Goal: Transaction & Acquisition: Obtain resource

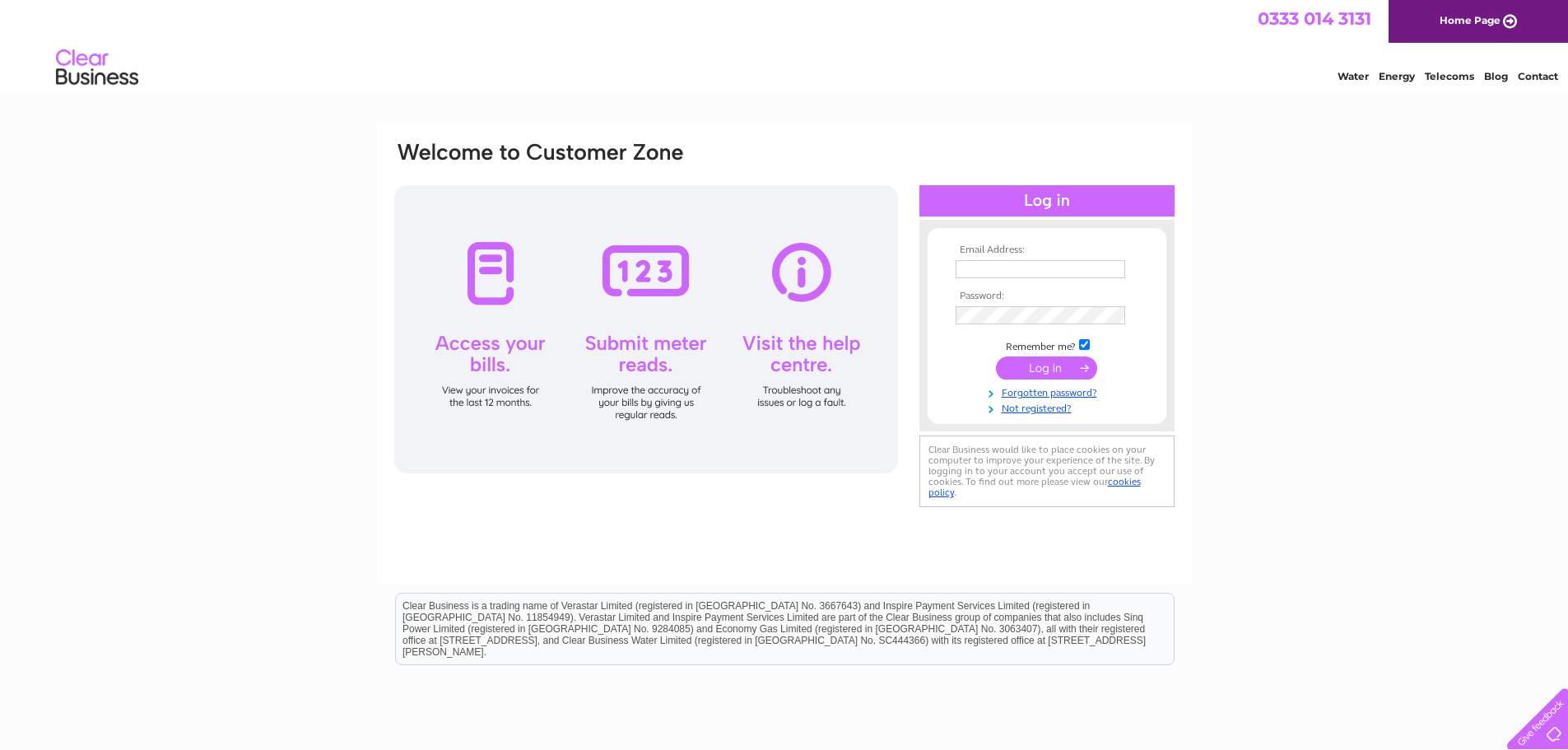
type input "macrae_brothers@yahoo.co.uk"
click at [1045, 366] on input "submit" at bounding box center [1046, 368] width 101 height 23
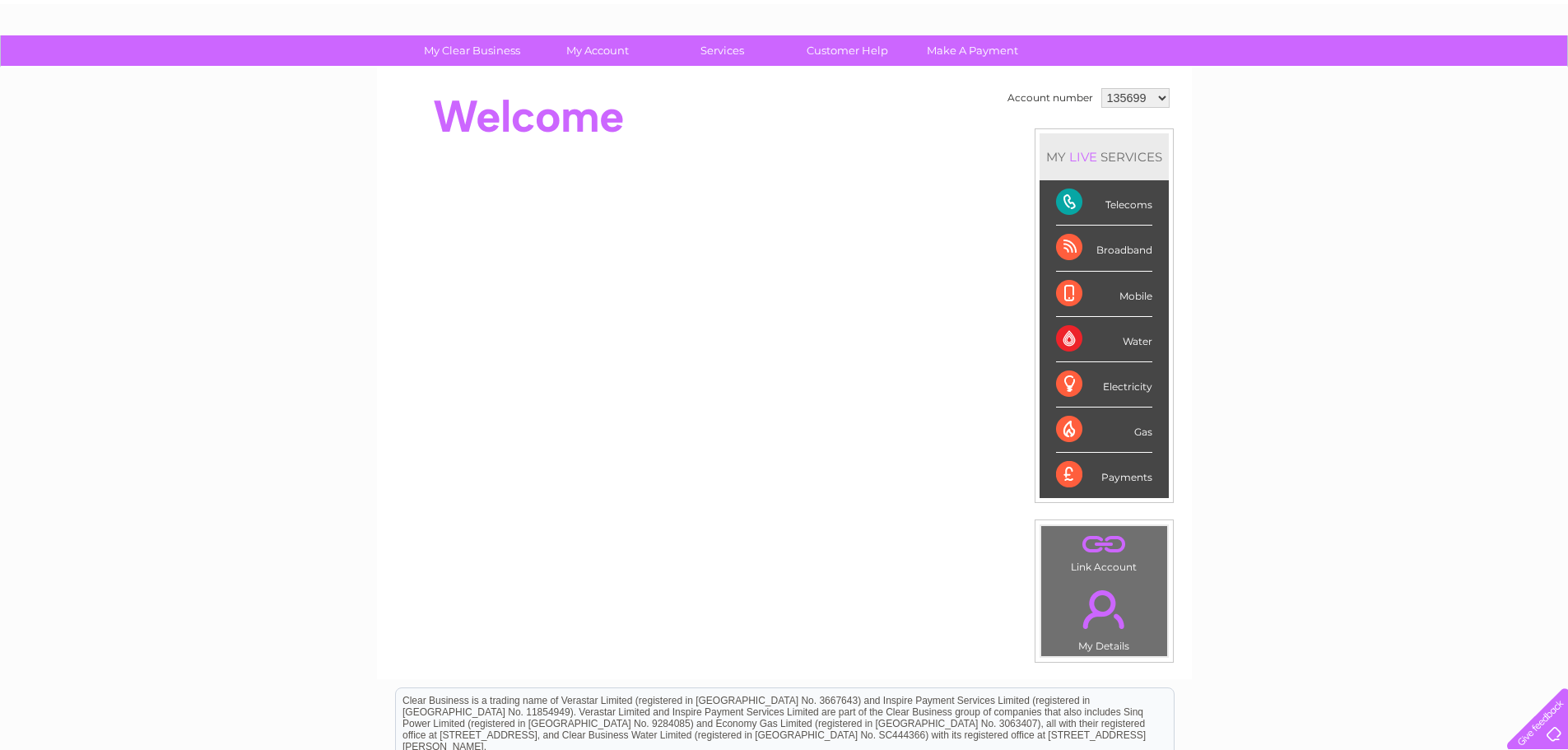
scroll to position [64, 0]
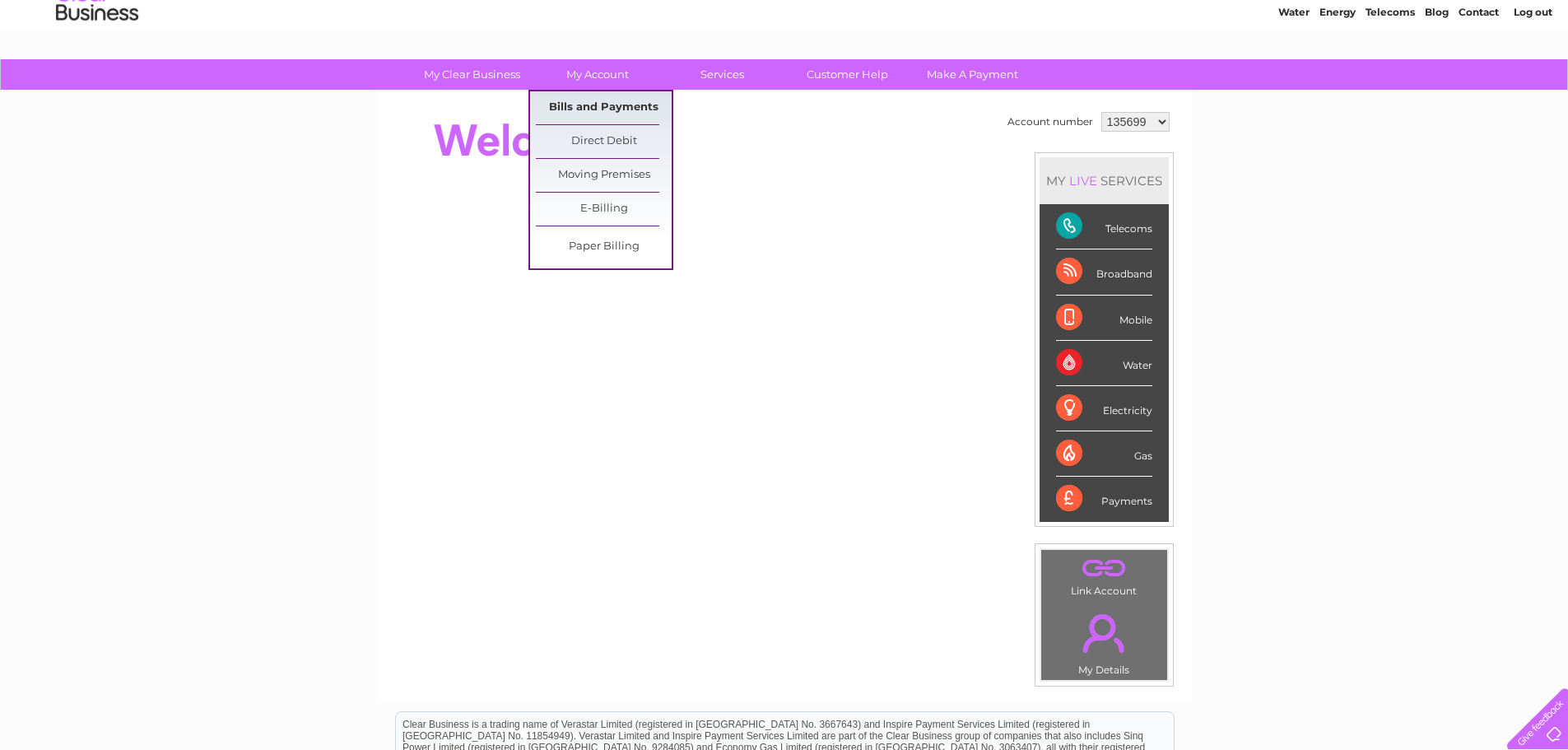
click at [590, 101] on link "Bills and Payments" at bounding box center [603, 108] width 136 height 33
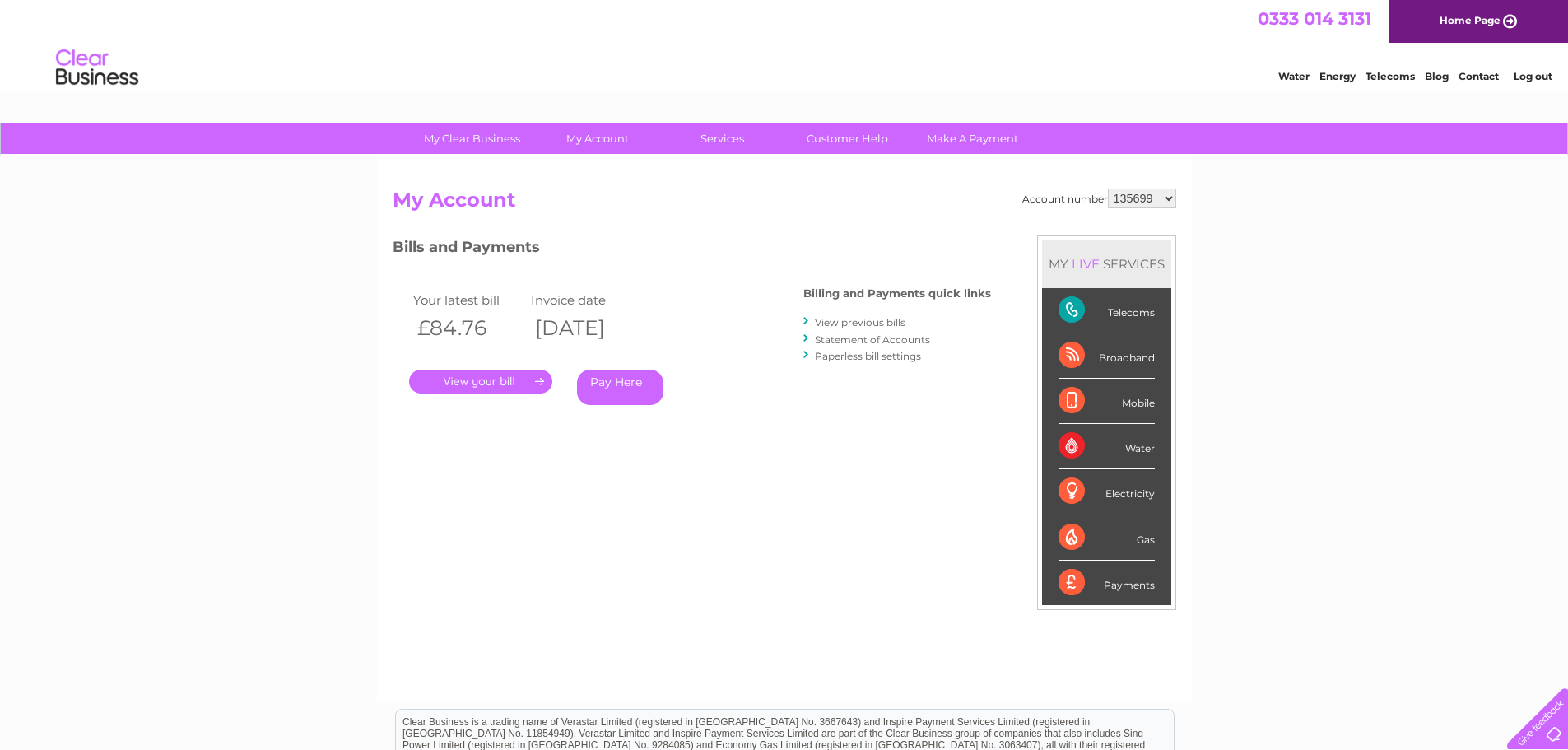
click at [479, 380] on link "." at bounding box center [481, 381] width 144 height 24
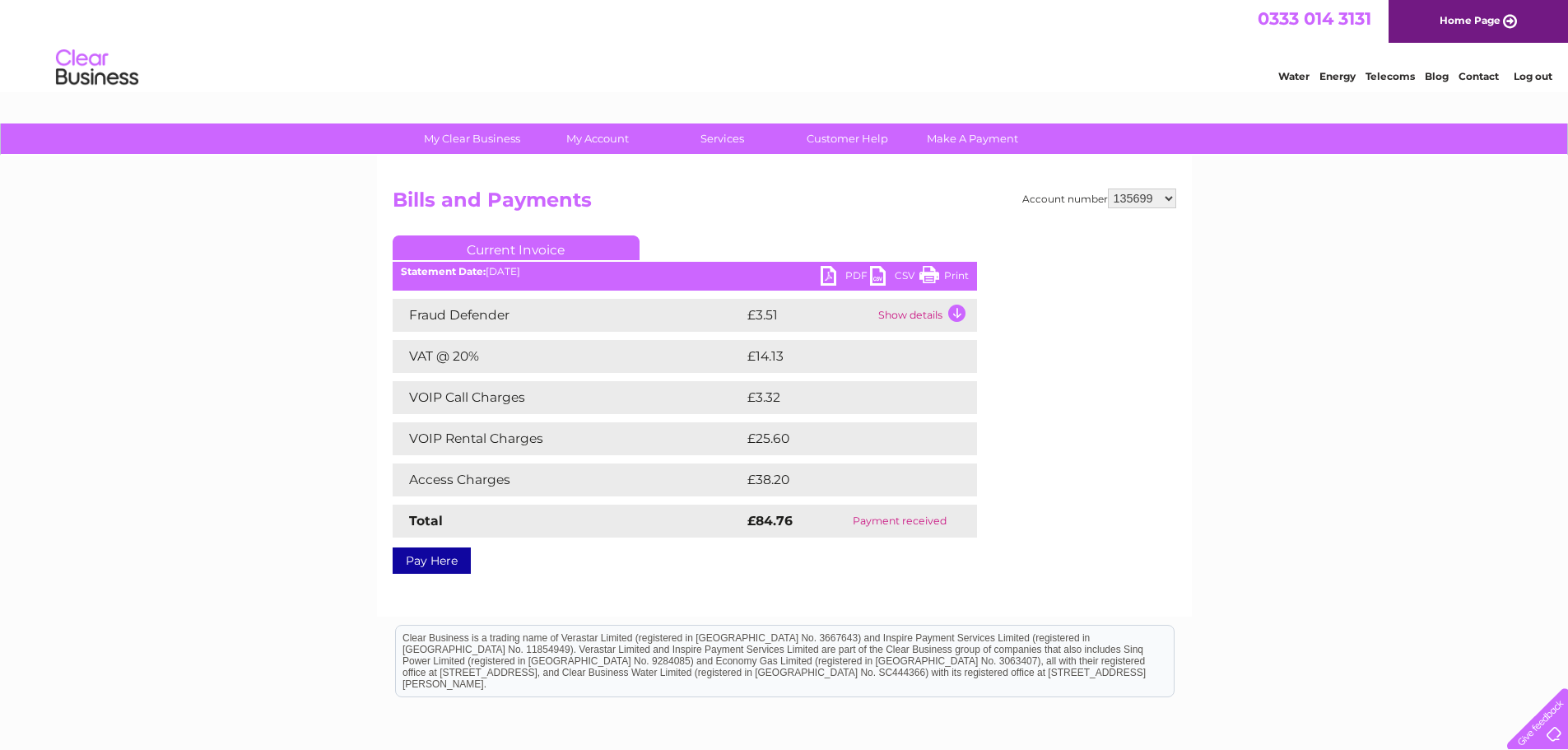
click at [850, 274] on link "PDF" at bounding box center [845, 277] width 49 height 24
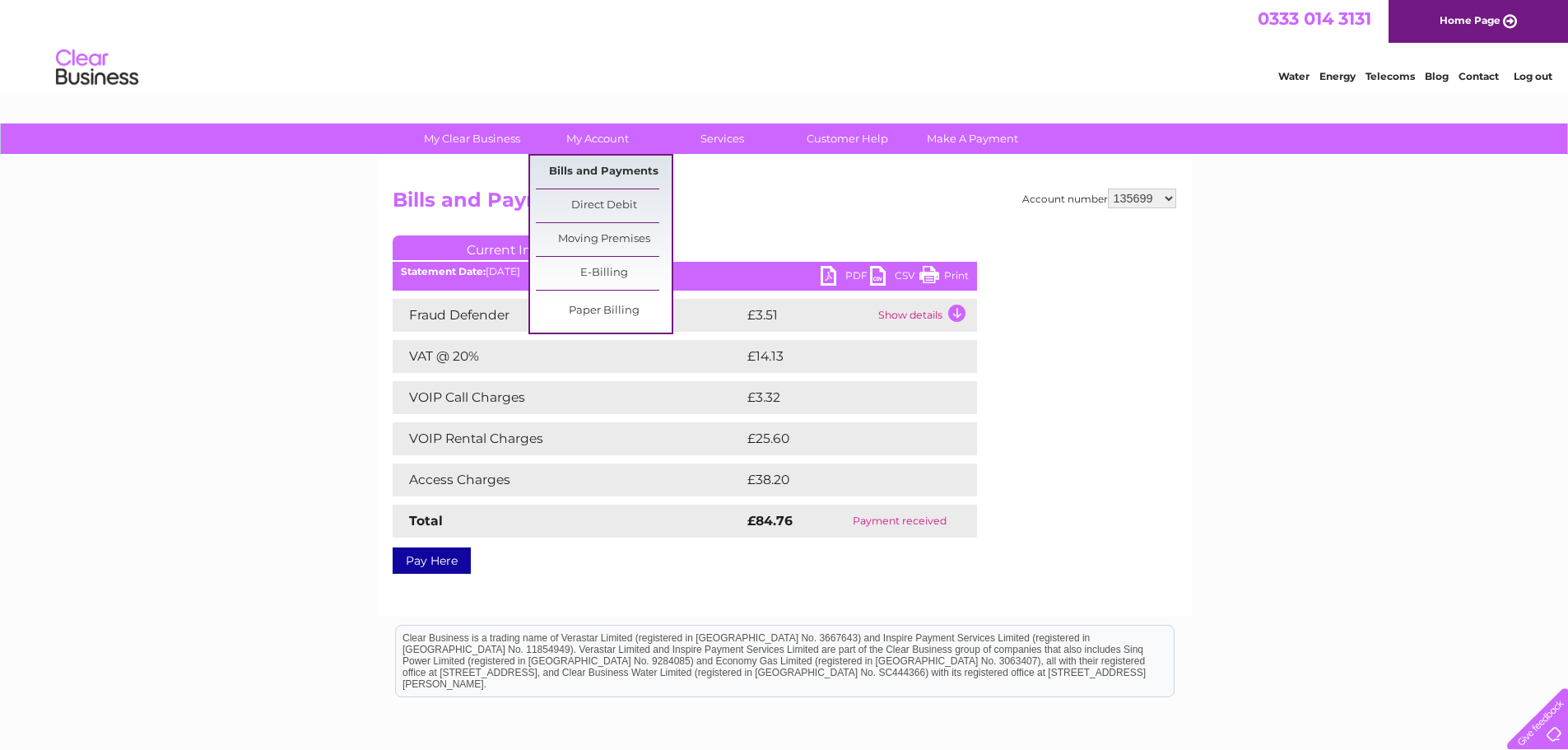
click at [581, 170] on link "Bills and Payments" at bounding box center [603, 172] width 136 height 33
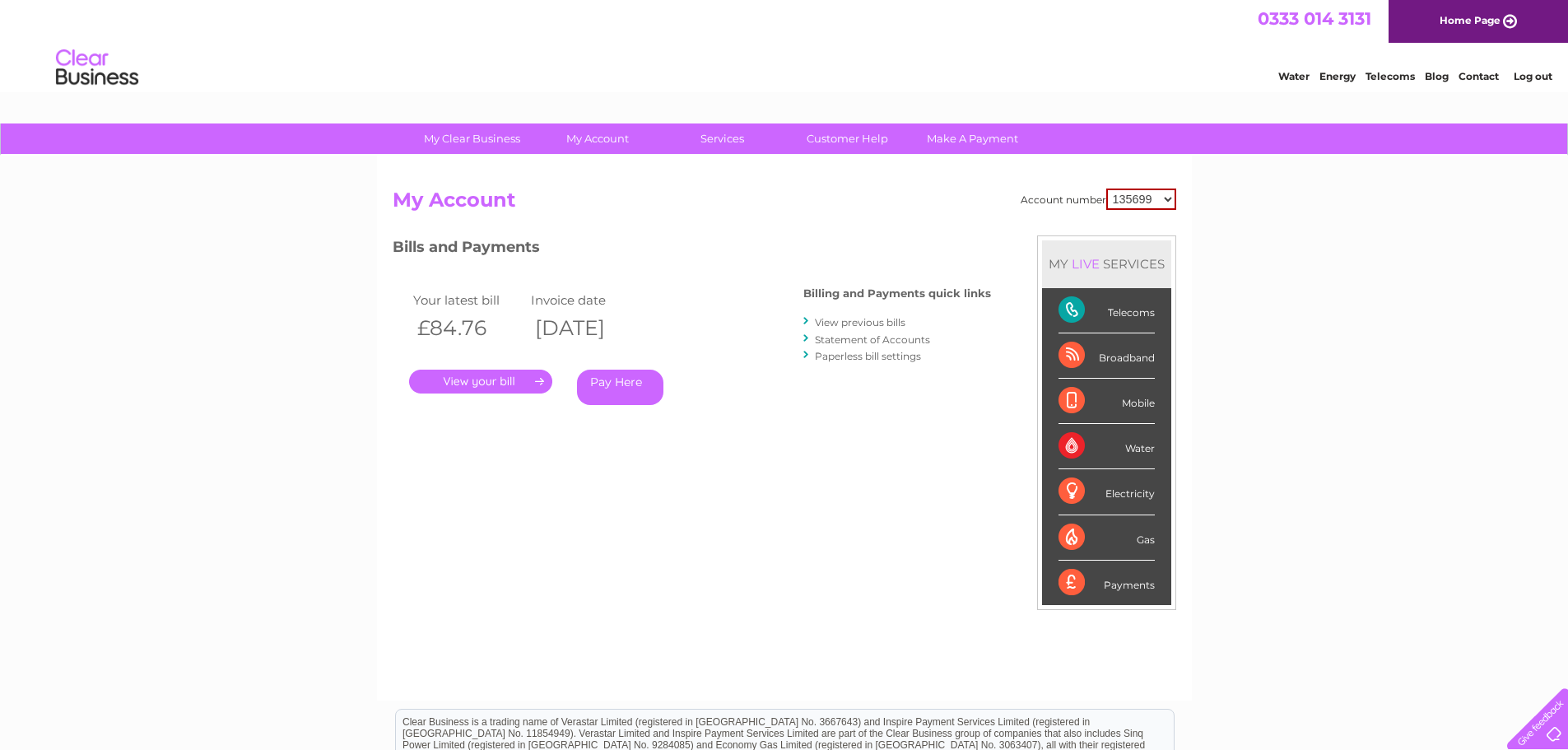
click at [1167, 196] on select "135699 1091627" at bounding box center [1141, 199] width 70 height 21
select select "1091627"
click at [1106, 188] on select "135699 1091627" at bounding box center [1141, 199] width 70 height 21
click at [509, 381] on link "." at bounding box center [481, 381] width 144 height 24
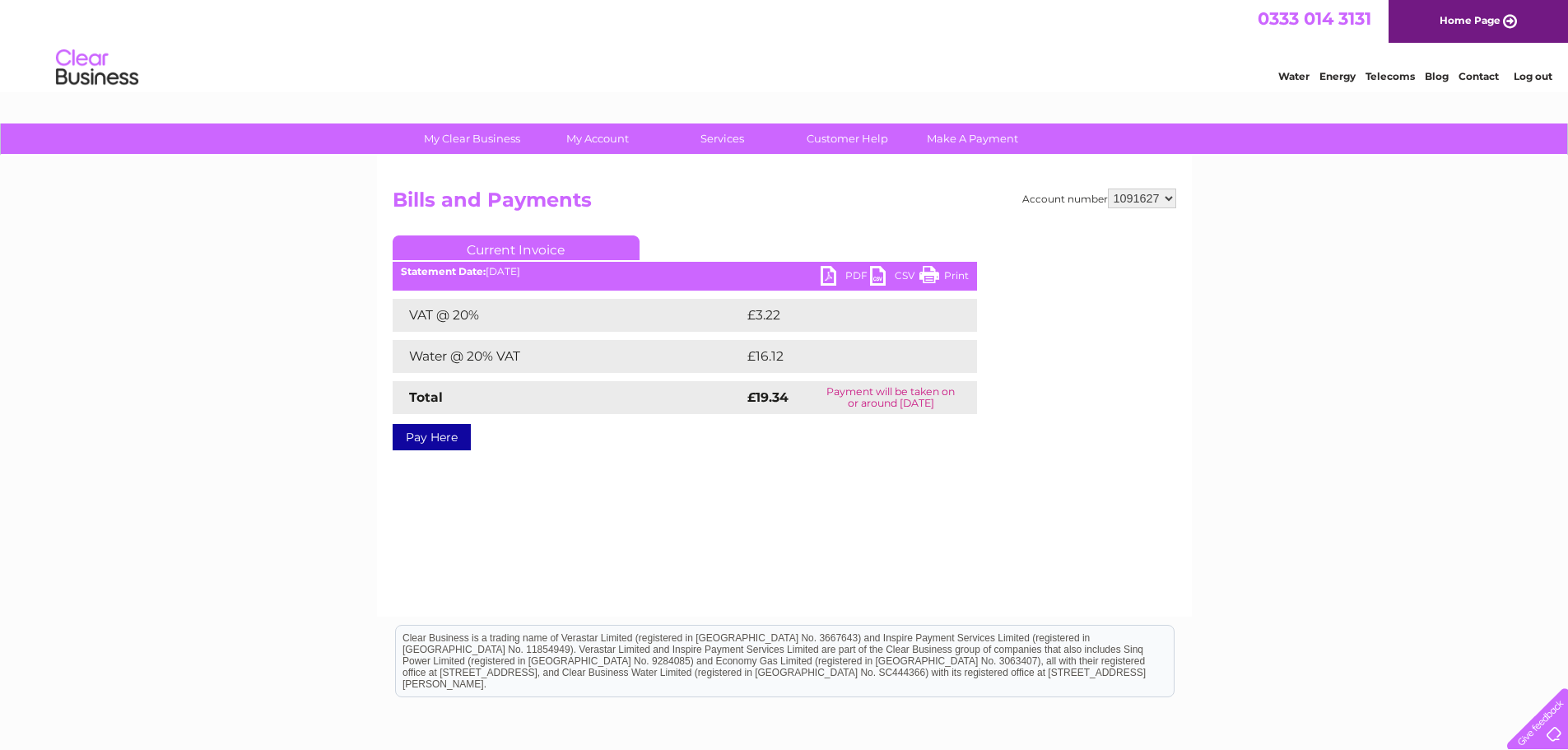
click at [1170, 201] on select "135699 1091627" at bounding box center [1142, 198] width 68 height 20
select select "135699"
click at [1108, 188] on select "135699 1091627" at bounding box center [1142, 198] width 68 height 20
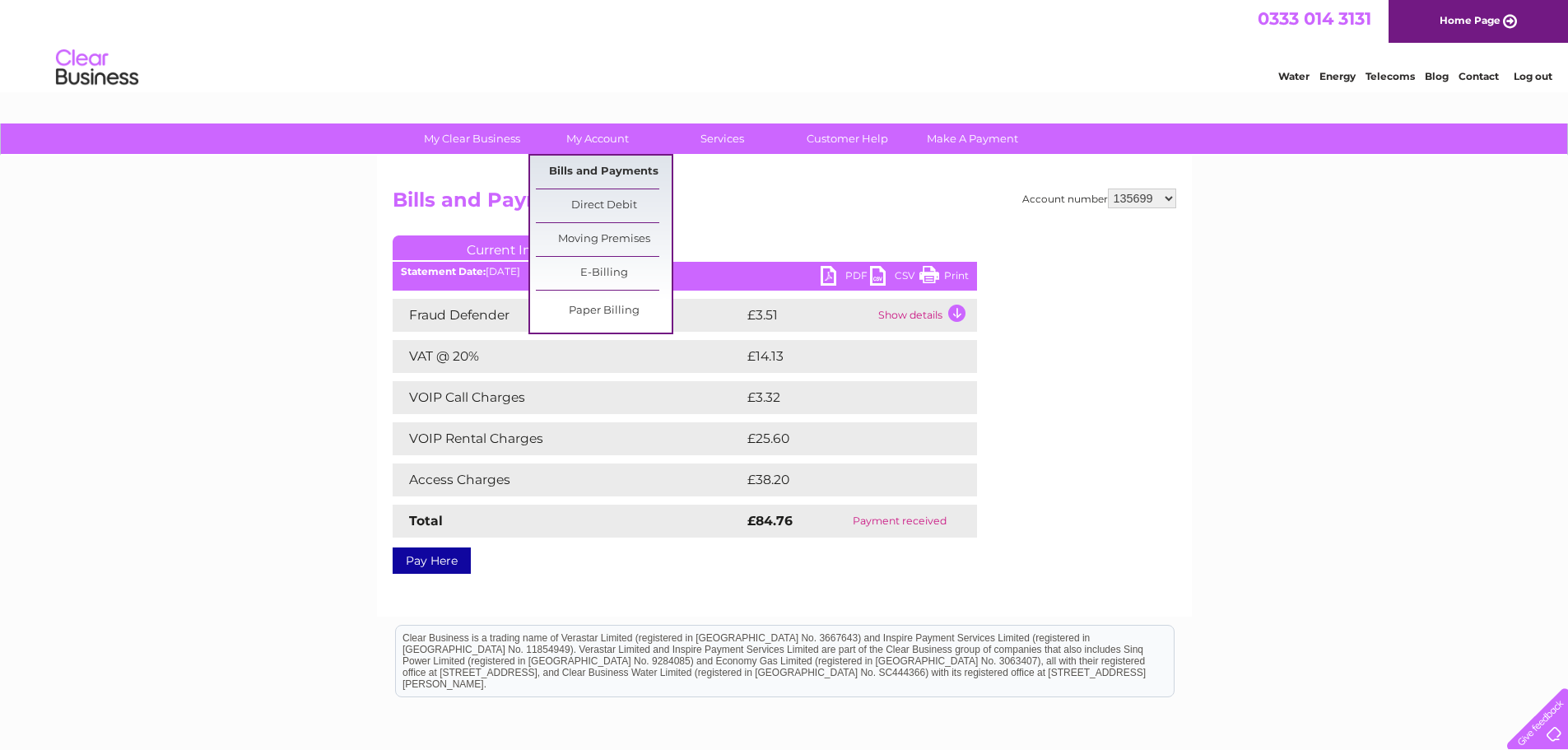
click at [599, 163] on link "Bills and Payments" at bounding box center [603, 172] width 136 height 33
